Goal: Task Accomplishment & Management: Use online tool/utility

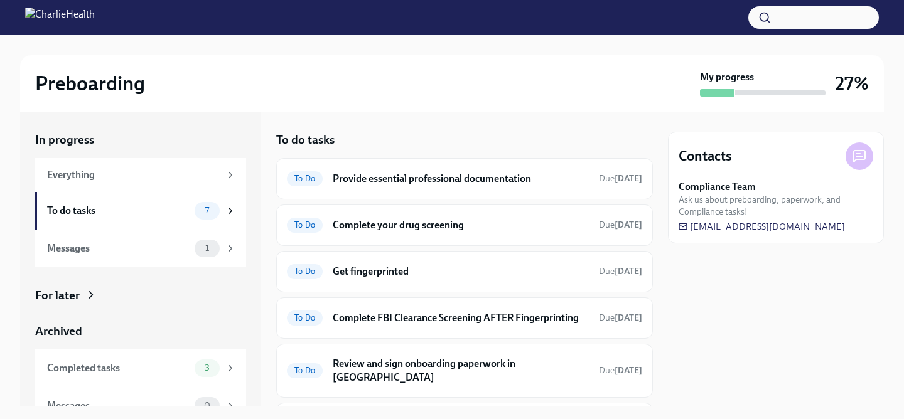
click at [466, 138] on div "To do tasks" at bounding box center [464, 140] width 377 height 16
click at [753, 292] on div "Contacts Compliance Team Ask us about preboarding, paperwork, and Compliance ta…" at bounding box center [776, 259] width 216 height 295
click at [656, 320] on div "In progress Everything To do tasks 7 Messages 1 For later Archived Completed ta…" at bounding box center [452, 259] width 864 height 295
click at [182, 213] on div "To do tasks" at bounding box center [118, 211] width 142 height 14
